Goal: Task Accomplishment & Management: Manage account settings

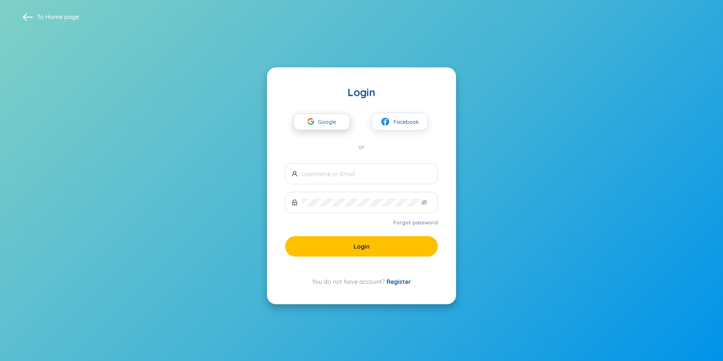
click at [319, 119] on span "Google" at bounding box center [329, 122] width 22 height 16
click at [326, 130] on div "Google Facebook or" at bounding box center [361, 125] width 153 height 52
click at [324, 123] on span "Google" at bounding box center [329, 122] width 22 height 16
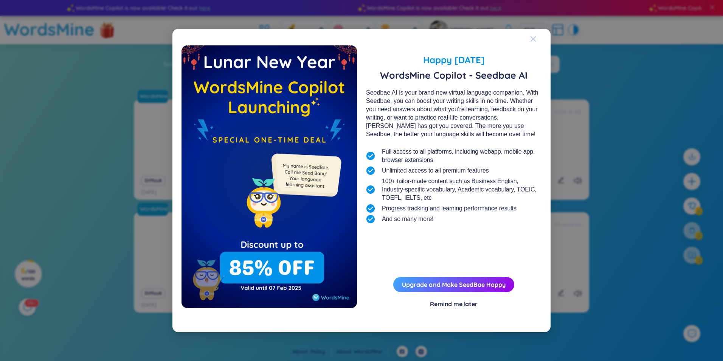
click at [532, 37] on icon "Close" at bounding box center [533, 38] width 5 height 5
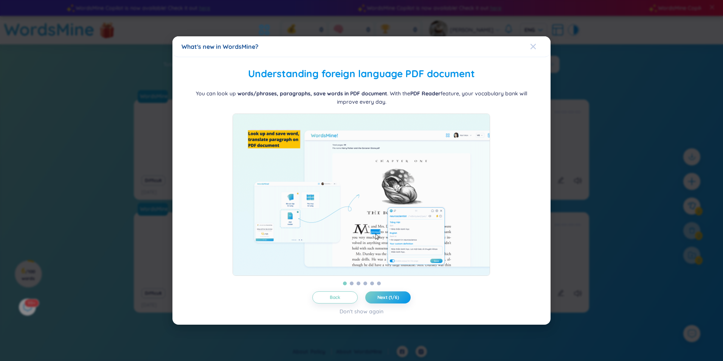
click at [537, 39] on span "Close" at bounding box center [540, 46] width 20 height 20
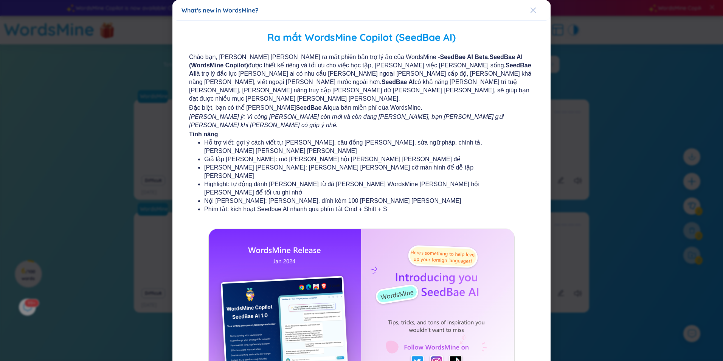
click at [530, 20] on div "Close" at bounding box center [533, 10] width 6 height 20
